Goal: Connect with others: Connect with others

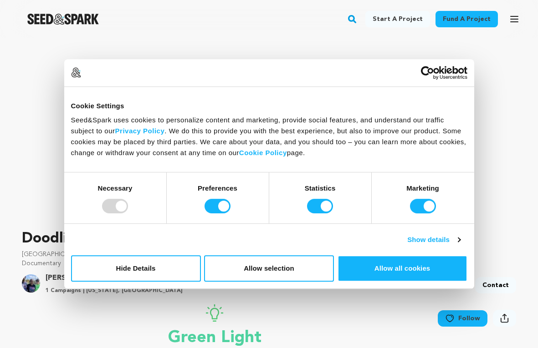
scroll to position [91, 0]
click at [196, 205] on div "Preferences" at bounding box center [218, 198] width 102 height 51
click at [229, 203] on input "Preferences" at bounding box center [217, 206] width 26 height 15
checkbox input "false"
drag, startPoint x: 326, startPoint y: 207, endPoint x: 402, endPoint y: 204, distance: 76.1
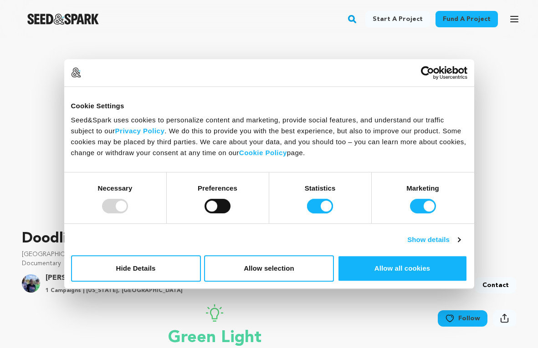
click at [330, 207] on input "Statistics" at bounding box center [320, 206] width 26 height 15
checkbox input "false"
click at [428, 204] on input "Marketing" at bounding box center [423, 206] width 26 height 15
checkbox input "false"
click at [285, 272] on button "Allow selection" at bounding box center [269, 269] width 130 height 26
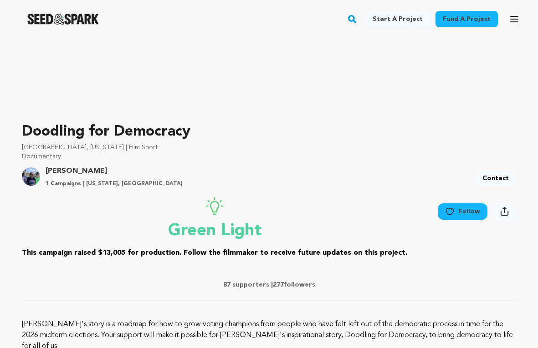
scroll to position [153, 0]
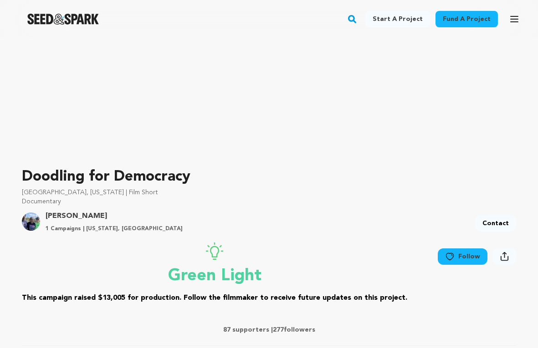
click at [466, 260] on link "Follow" at bounding box center [463, 257] width 50 height 16
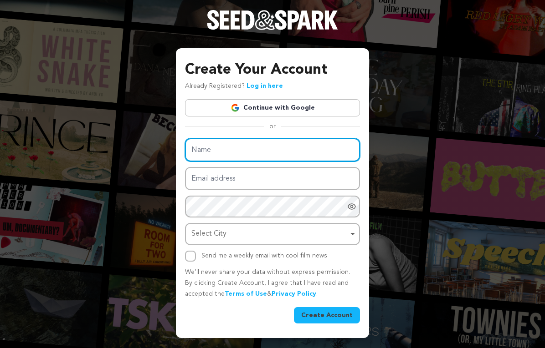
click at [240, 144] on input "Name" at bounding box center [272, 149] width 175 height 23
click at [226, 154] on input "Name" at bounding box center [272, 149] width 175 height 23
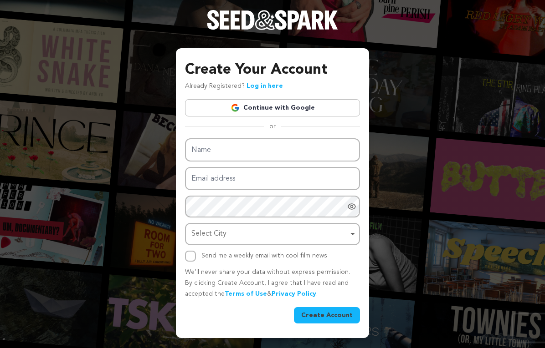
click at [248, 253] on label "Send me a weekly email with cool film news" at bounding box center [264, 256] width 126 height 6
click at [196, 253] on input "Send me a weekly email with cool film news" at bounding box center [190, 256] width 11 height 11
checkbox input "true"
click at [261, 88] on link "Log in here" at bounding box center [264, 86] width 36 height 6
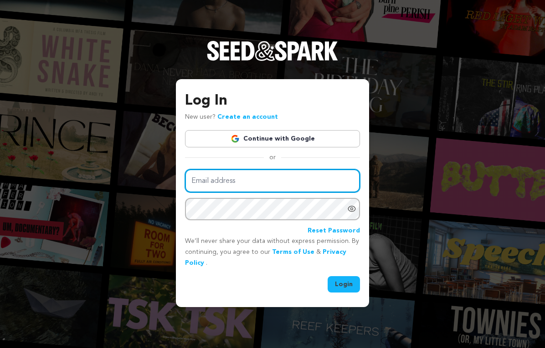
click at [222, 179] on input "Email address" at bounding box center [272, 180] width 175 height 23
type input "jackiedperez@gmail.com"
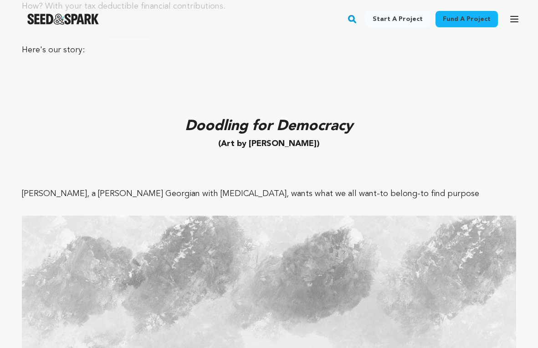
scroll to position [3221, 0]
